Goal: Check status

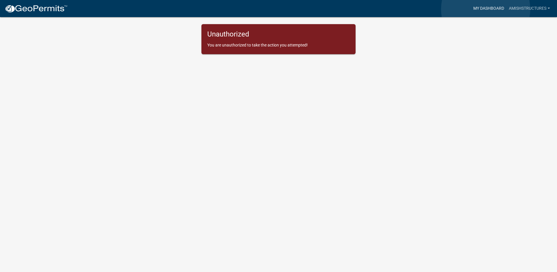
click at [486, 9] on link "My Dashboard" at bounding box center [489, 8] width 36 height 11
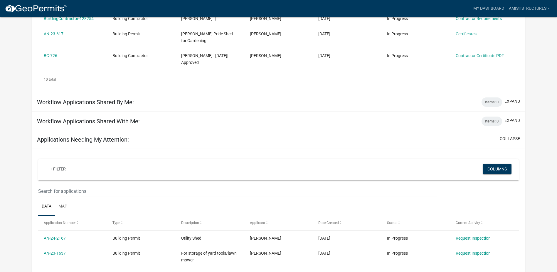
scroll to position [353, 0]
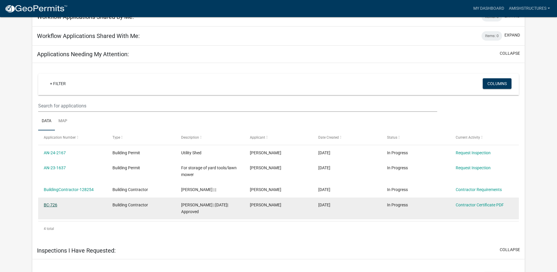
click at [49, 202] on link "BC-726" at bounding box center [51, 204] width 14 height 5
